Goal: Information Seeking & Learning: Learn about a topic

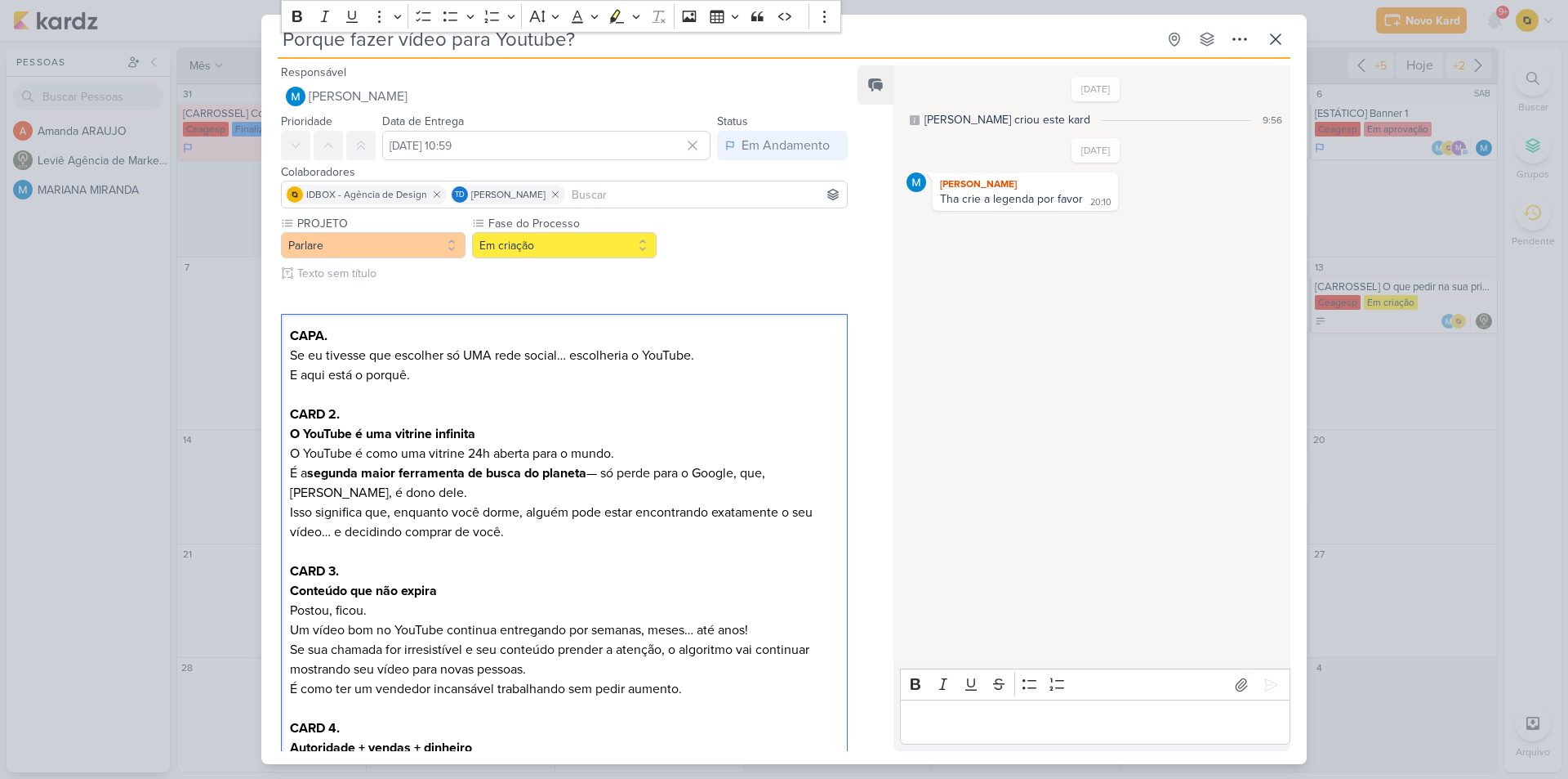
scroll to position [490, 0]
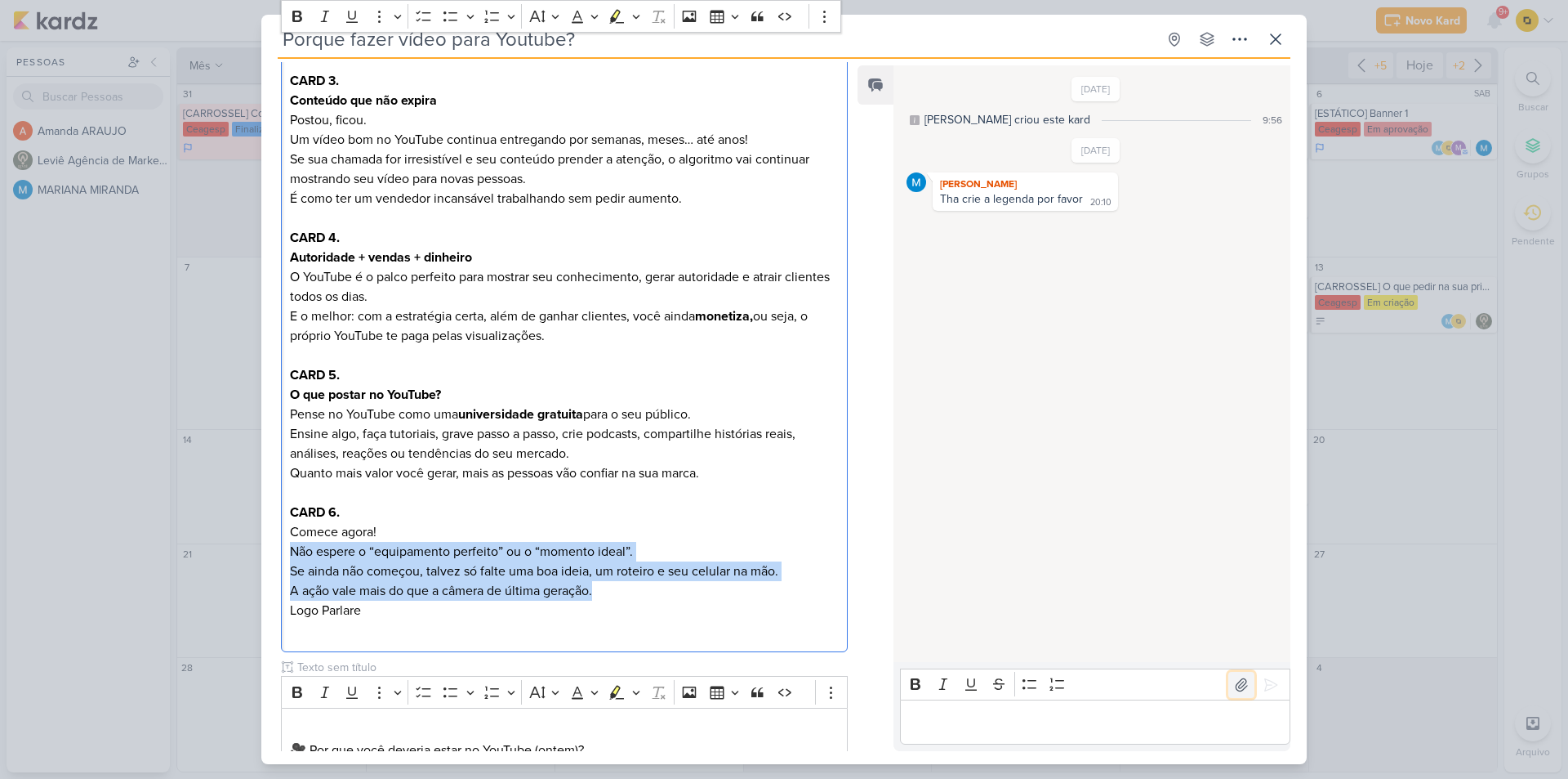
click at [1241, 687] on icon at bounding box center [1242, 685] width 17 height 17
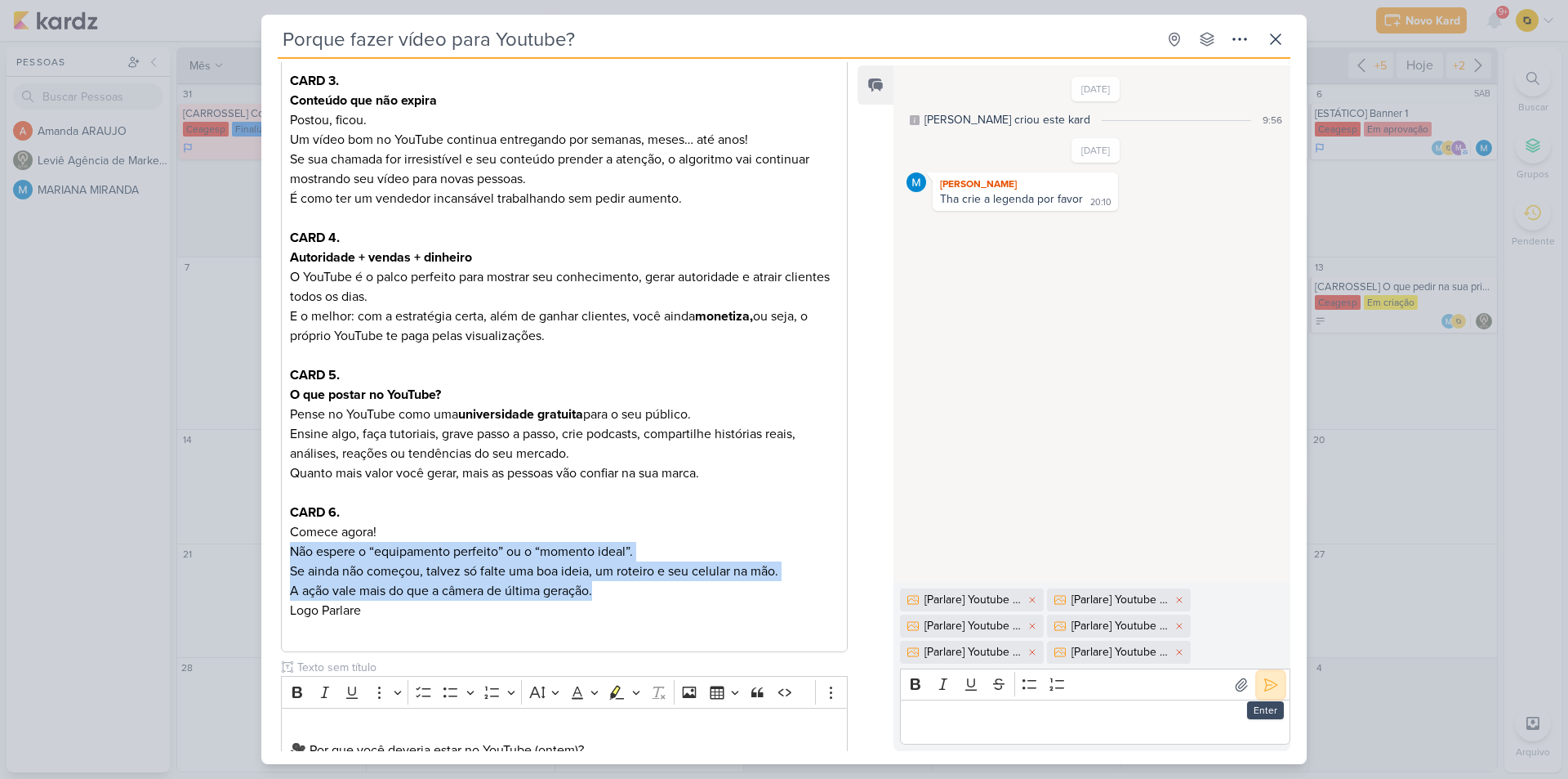
click at [1269, 685] on icon at bounding box center [1271, 684] width 12 height 12
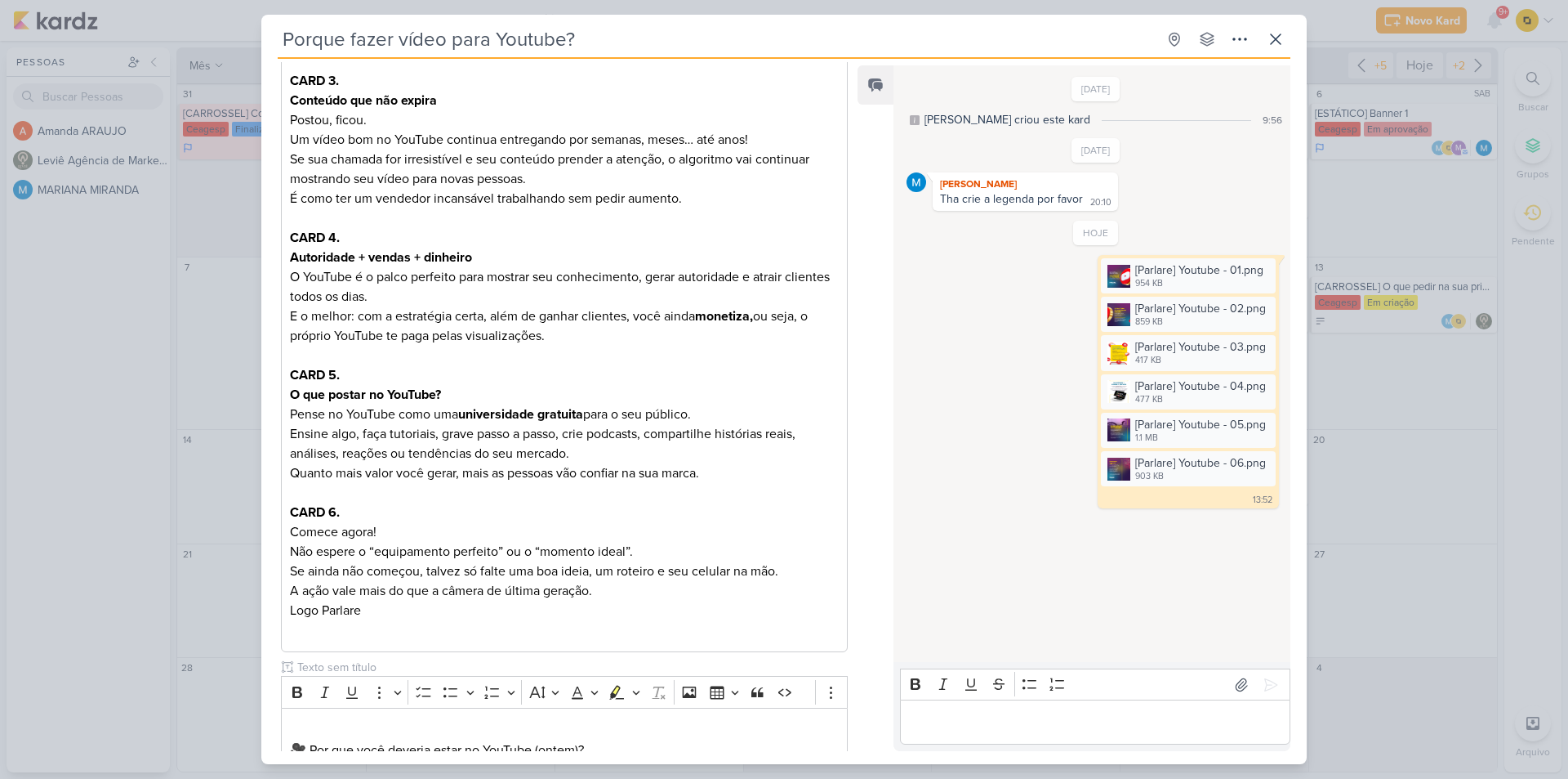
click at [1399, 459] on div "Porque fazer vídeo para Youtube? Criado por MARIANA" at bounding box center [784, 389] width 1568 height 779
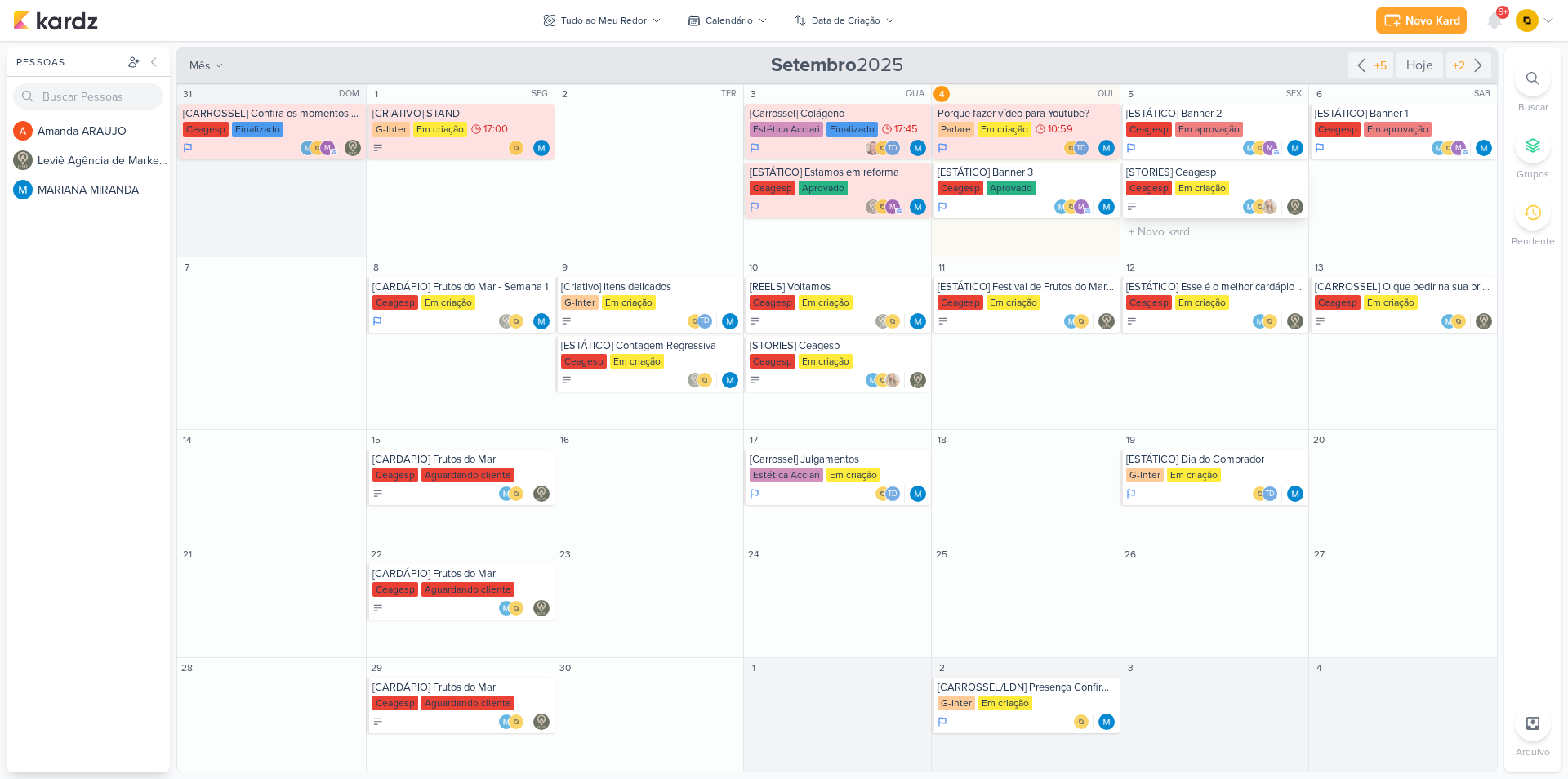
click at [1223, 173] on div "[STORIES] Ceagesp" at bounding box center [1215, 172] width 179 height 13
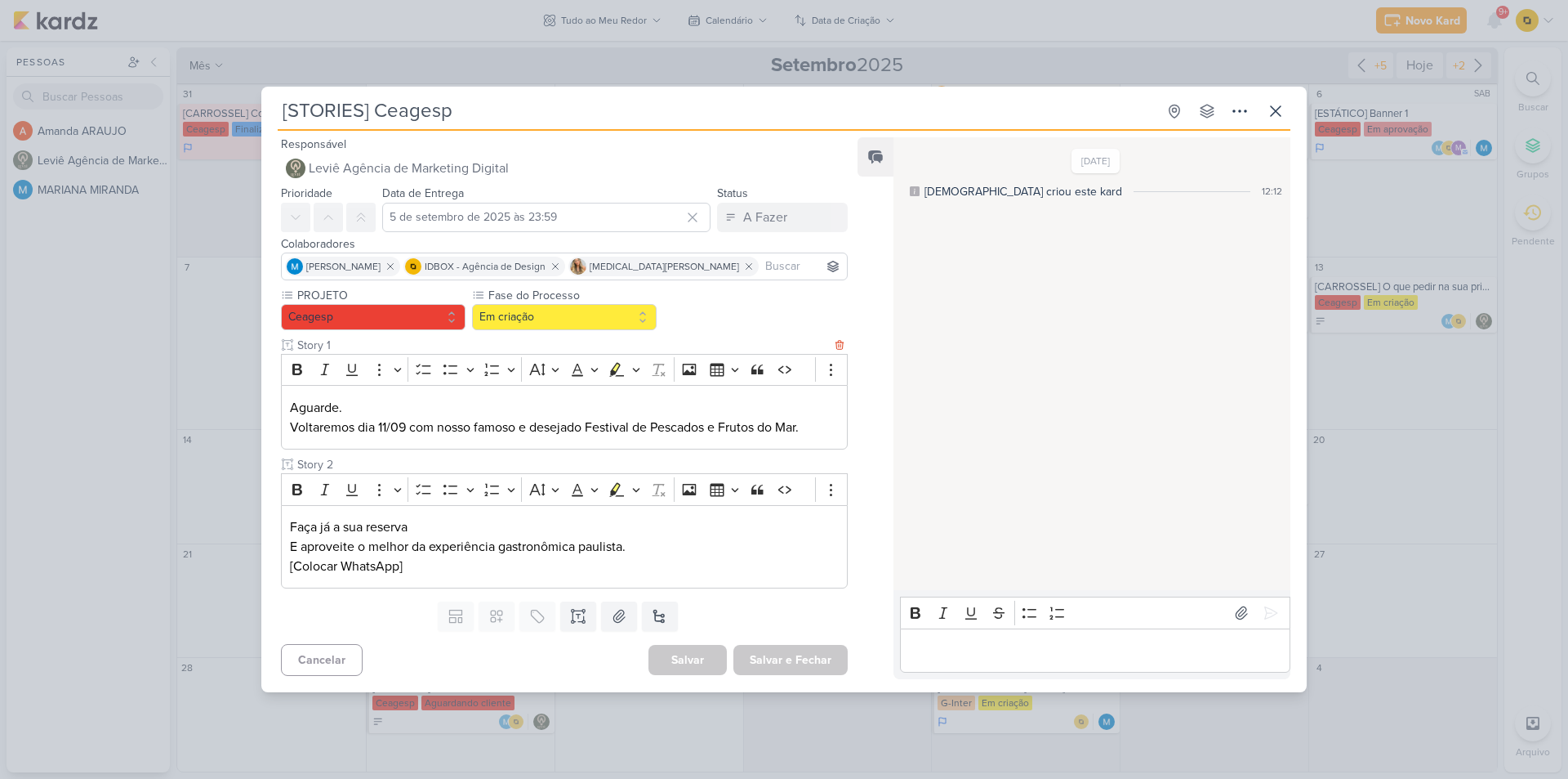
click at [426, 429] on p "Voltaremos dia 11/09 com nosso famoso e desejado Festival de Pescados e Frutos …" at bounding box center [564, 427] width 549 height 19
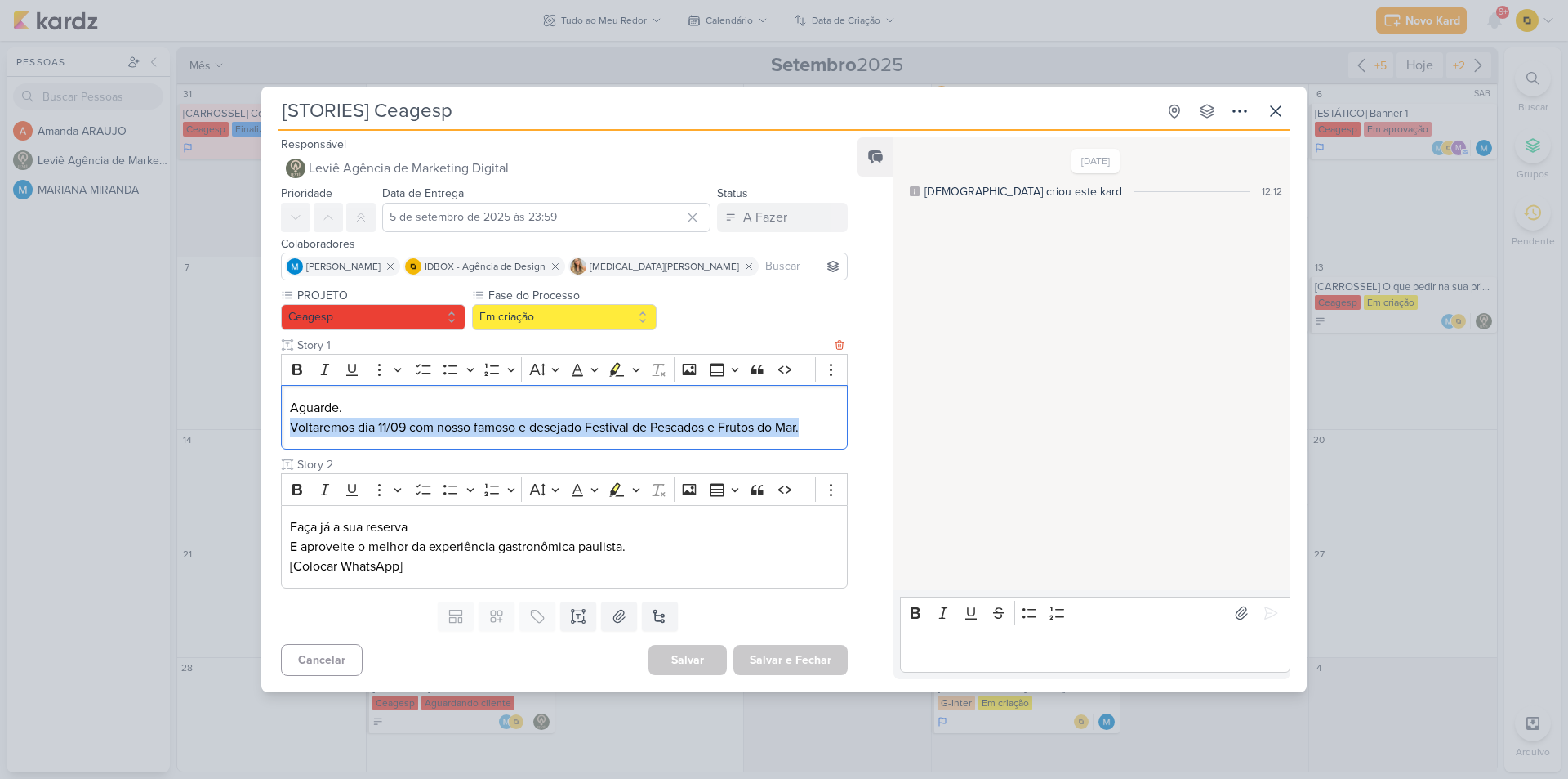
click at [426, 429] on p "Voltaremos dia 11/09 com nosso famoso e desejado Festival de Pescados e Frutos …" at bounding box center [564, 427] width 549 height 19
copy p "Voltaremos dia 11/09 com nosso famoso e desejado Festival de Pescados e Frutos …"
drag, startPoint x: 310, startPoint y: 409, endPoint x: 275, endPoint y: 409, distance: 35.0
click at [276, 409] on div "PROJETO [GEOGRAPHIC_DATA] Fase do Processo" at bounding box center [558, 441] width 593 height 308
copy p "Aguarde."
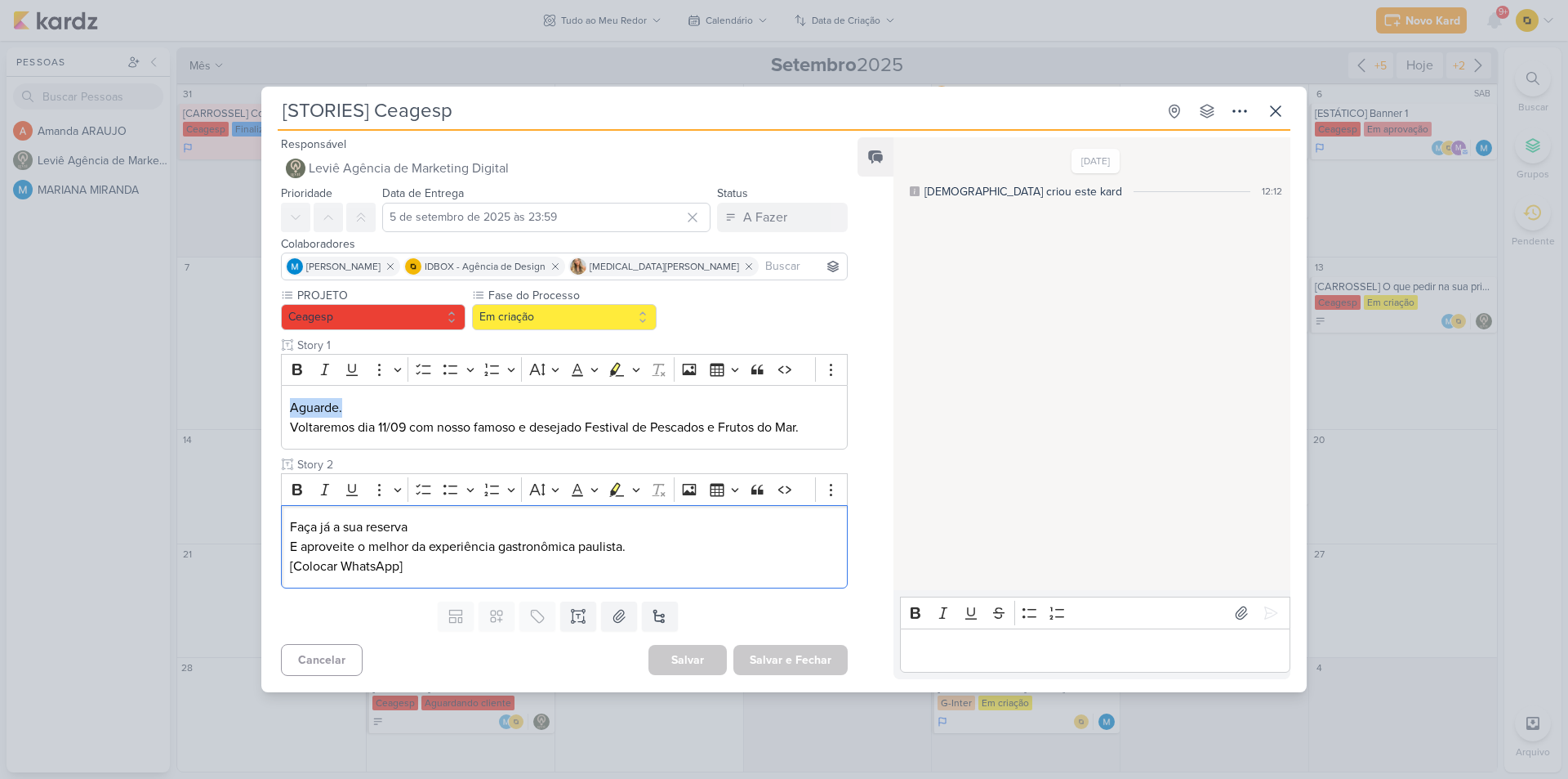
drag, startPoint x: 420, startPoint y: 529, endPoint x: 273, endPoint y: 534, distance: 147.1
click at [273, 534] on div "PROJETO [GEOGRAPHIC_DATA] Fase do Processo" at bounding box center [558, 441] width 593 height 308
copy p "Faça já a sua reserva"
drag, startPoint x: 638, startPoint y: 550, endPoint x: 291, endPoint y: 543, distance: 347.1
click at [291, 543] on p "E aproveite o melhor da experiência gastronômica paulista. [Colocar WhatsApp]" at bounding box center [564, 556] width 549 height 39
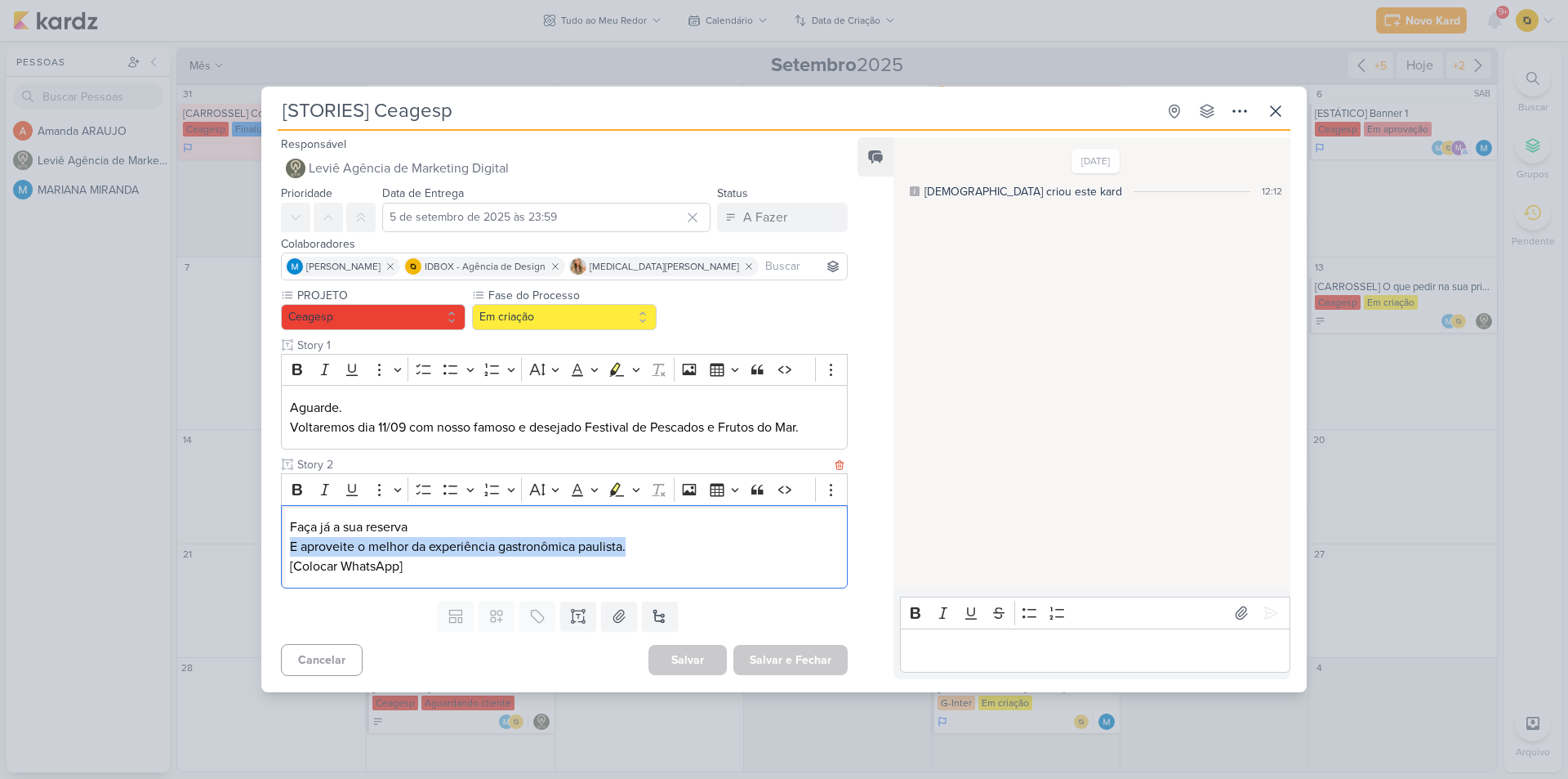
copy p "E aproveite o melhor da experiência gastronômica paulista."
click at [1242, 612] on icon at bounding box center [1242, 613] width 17 height 17
click at [1261, 622] on button at bounding box center [1271, 612] width 26 height 26
